Goal: Information Seeking & Learning: Check status

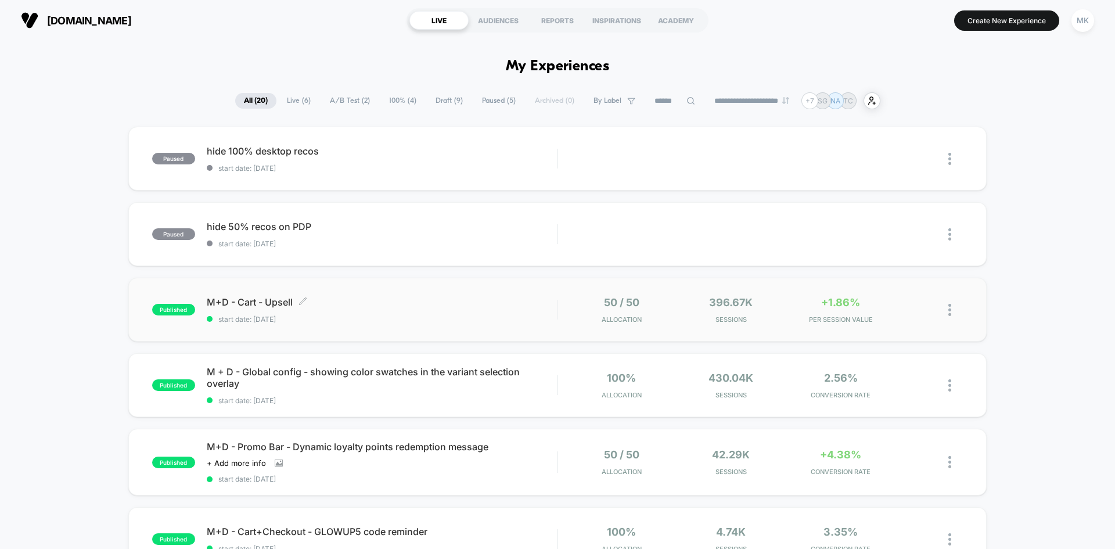
click at [374, 322] on span "start date: [DATE]" at bounding box center [382, 319] width 350 height 9
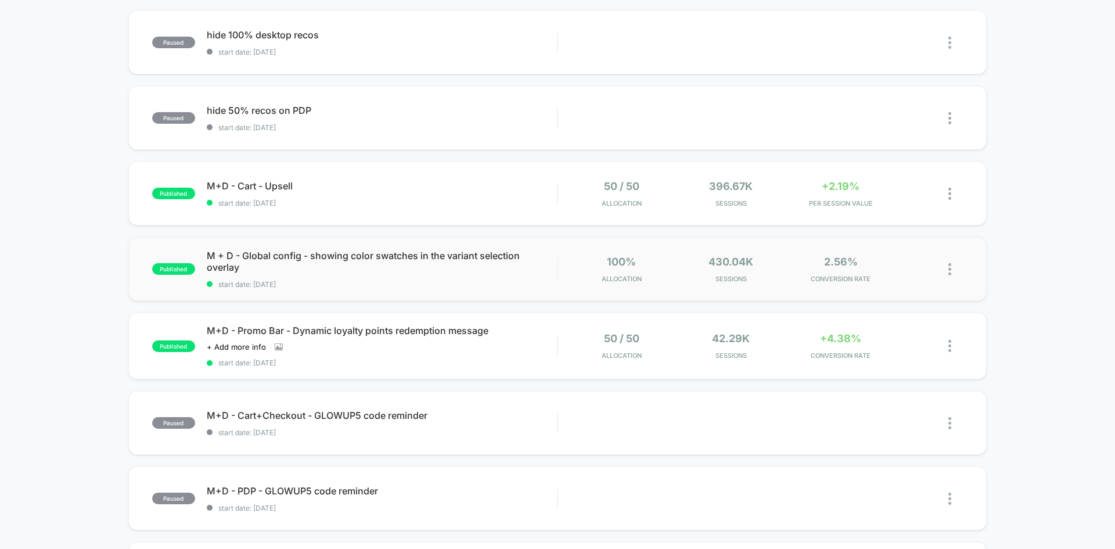
scroll to position [58, 0]
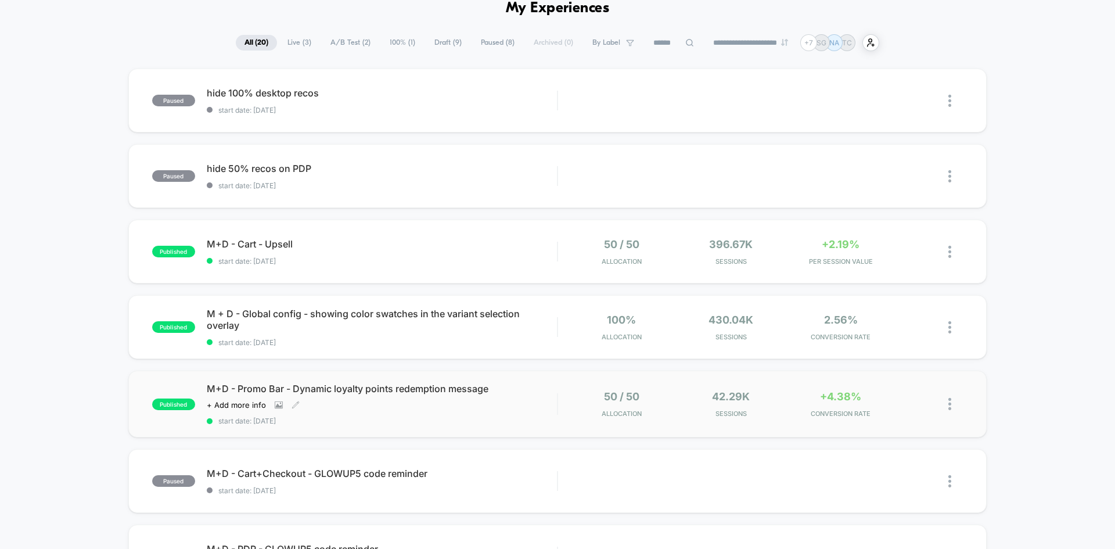
click at [454, 411] on div "M+D - Promo Bar - Dynamic loyalty points redemption message Click to view image…" at bounding box center [382, 404] width 350 height 42
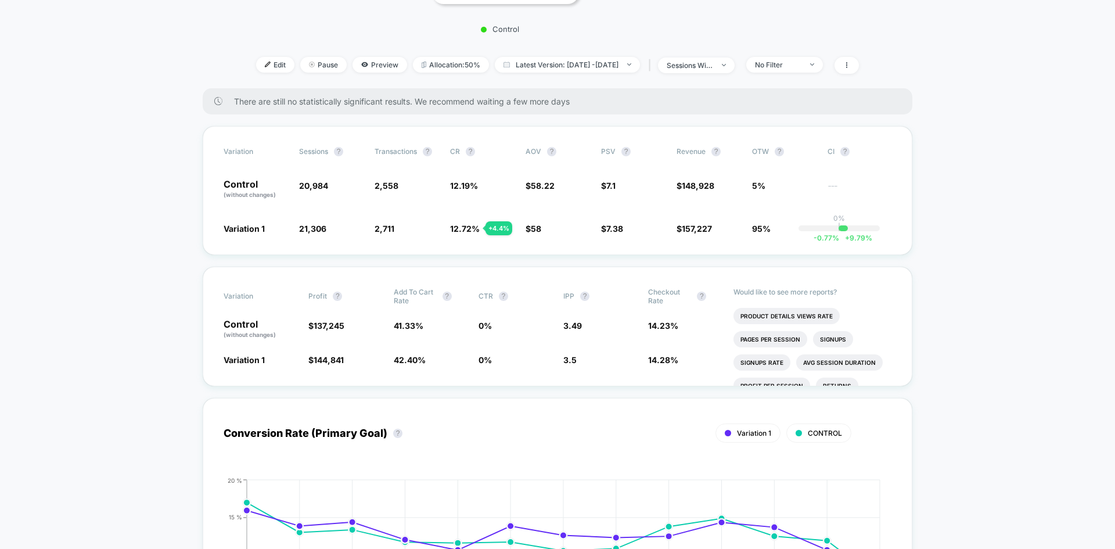
scroll to position [349, 0]
